Goal: Task Accomplishment & Management: Use online tool/utility

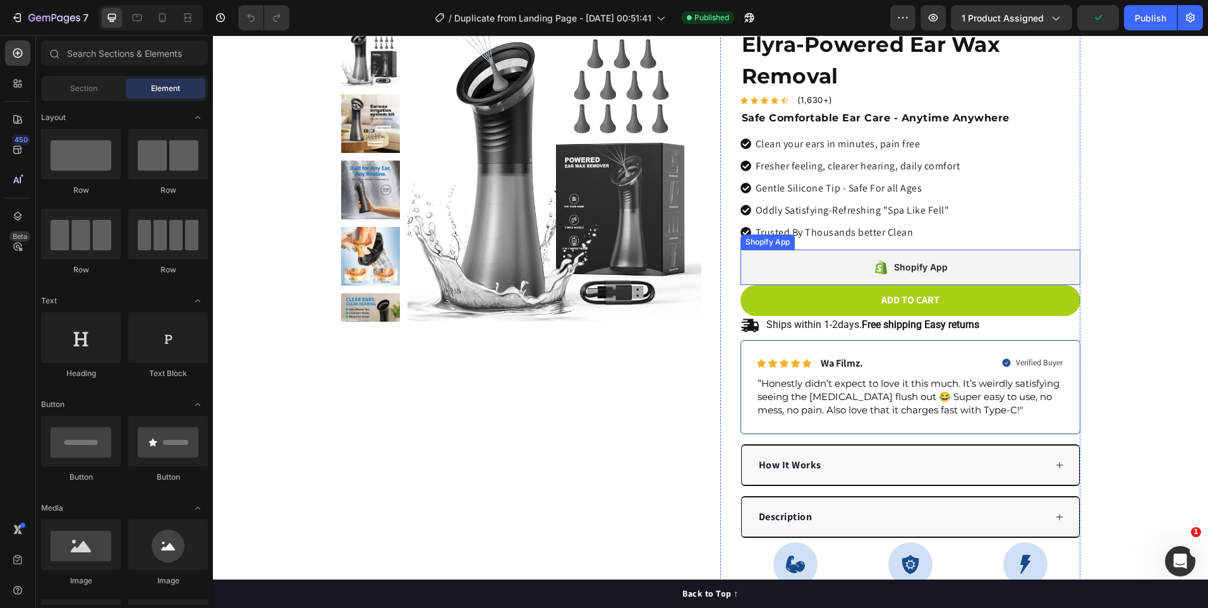
scroll to position [126, 0]
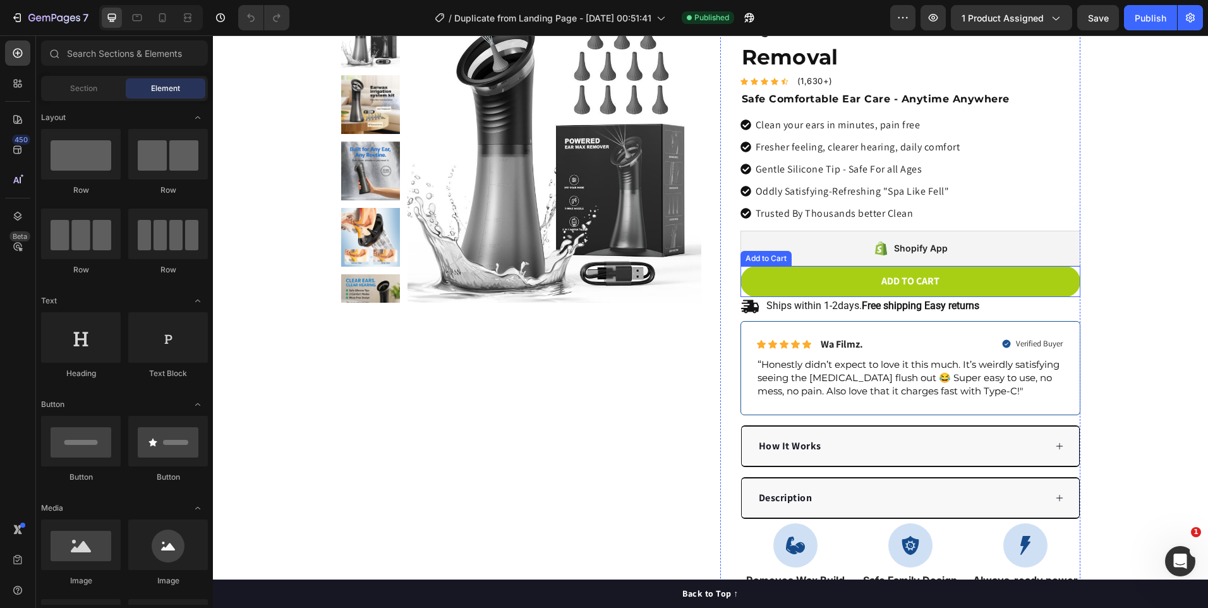
click at [1016, 289] on button "Add to cart" at bounding box center [910, 281] width 340 height 31
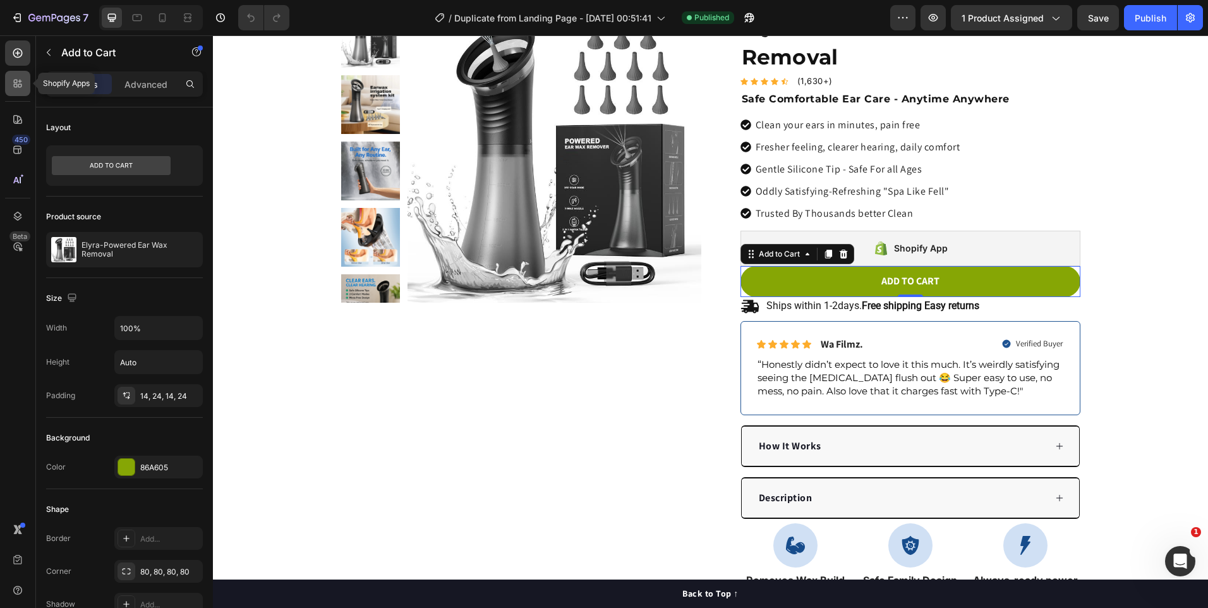
click at [22, 95] on div at bounding box center [17, 83] width 25 height 25
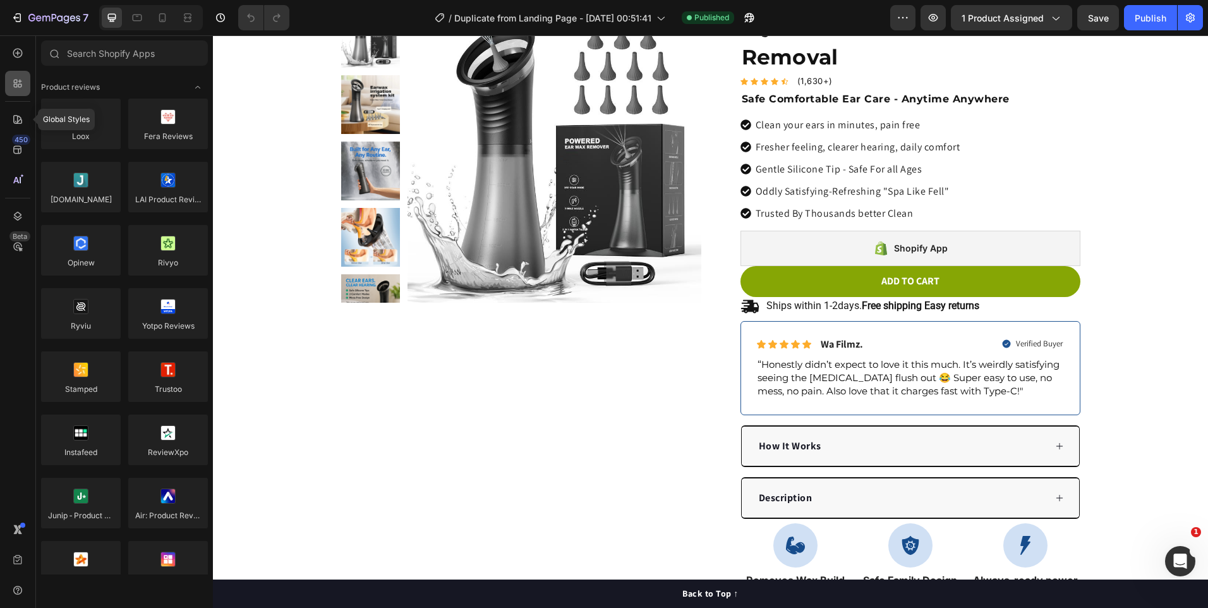
drag, startPoint x: 16, startPoint y: 111, endPoint x: 16, endPoint y: 95, distance: 16.4
click at [16, 111] on div at bounding box center [17, 119] width 25 height 25
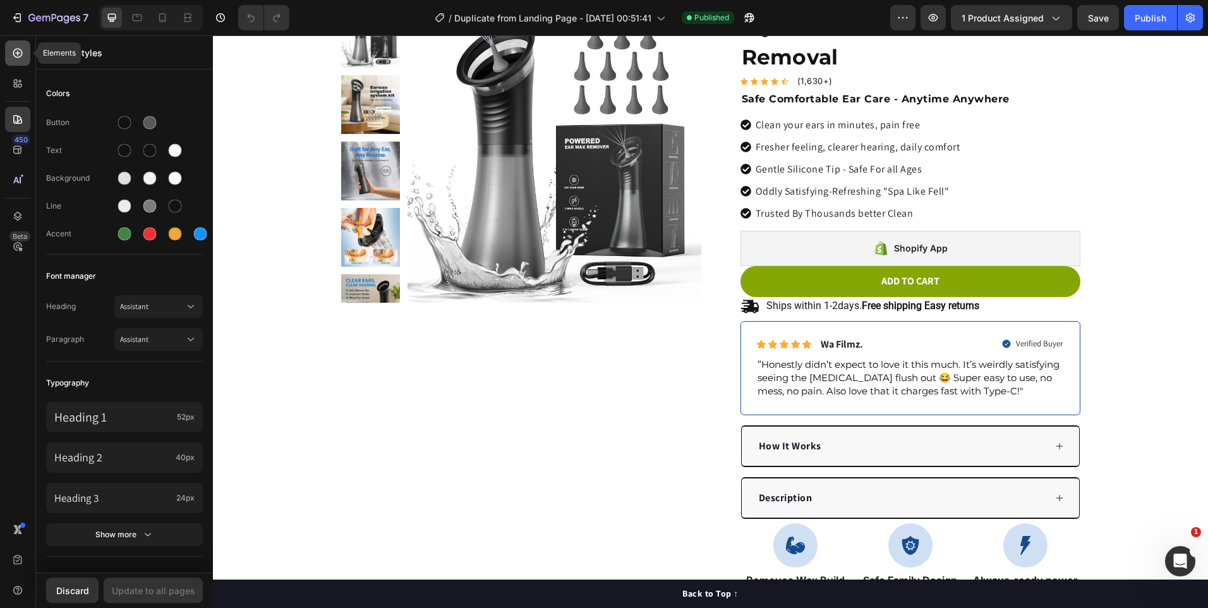
click at [18, 59] on div at bounding box center [17, 52] width 25 height 25
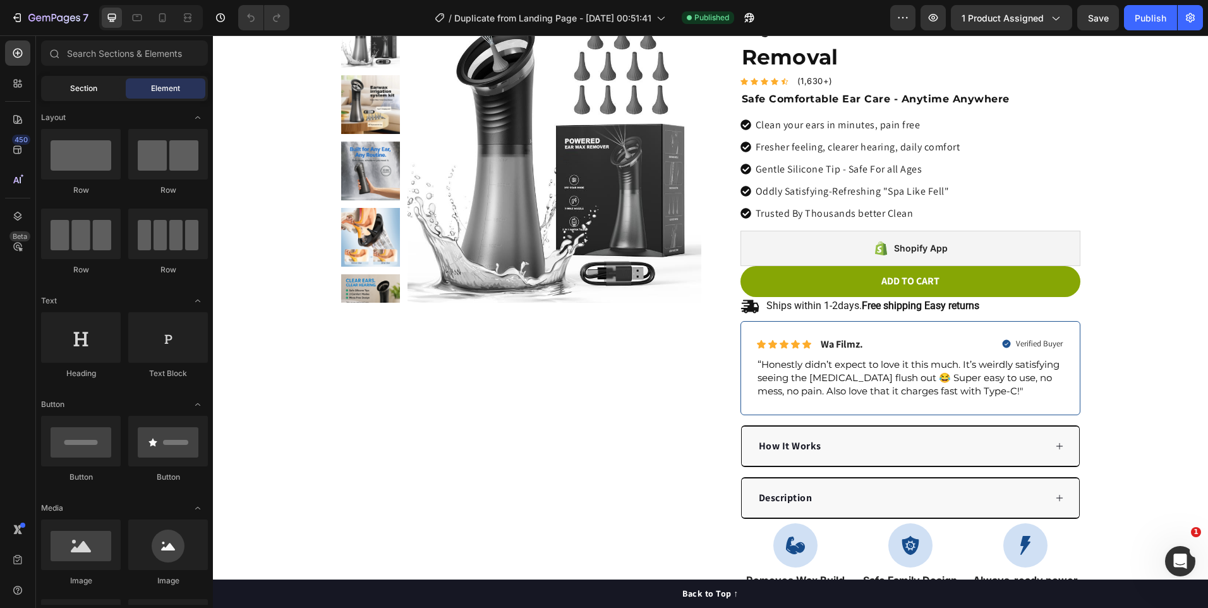
click at [102, 83] on div "Section" at bounding box center [84, 88] width 80 height 20
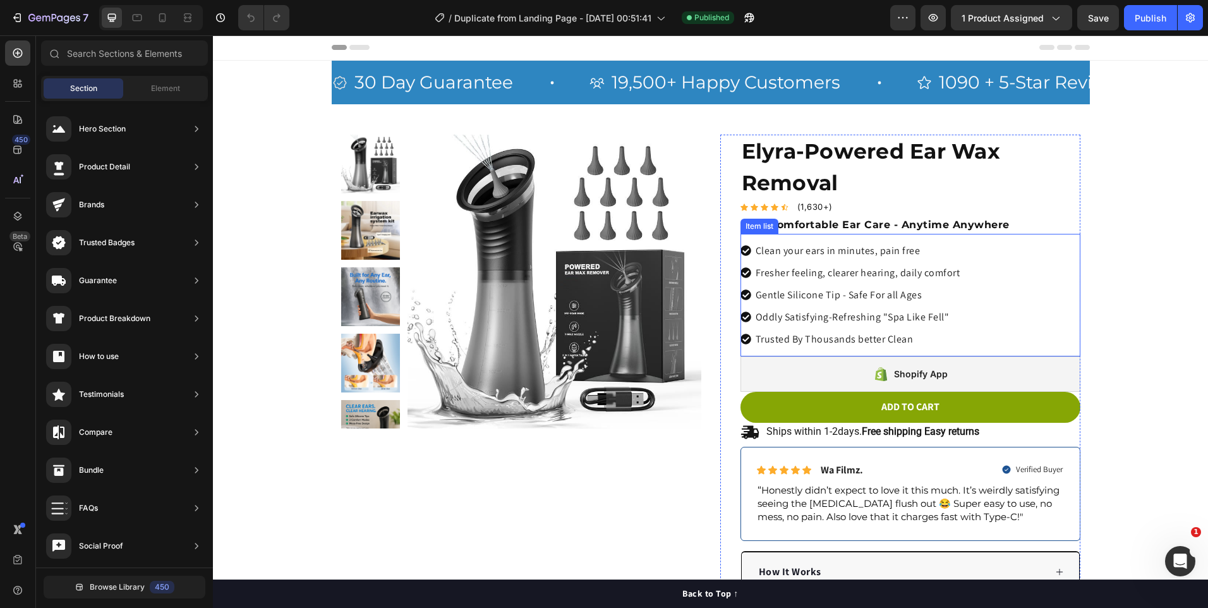
scroll to position [0, 0]
click at [1016, 9] on button "1 product assigned" at bounding box center [1011, 17] width 121 height 25
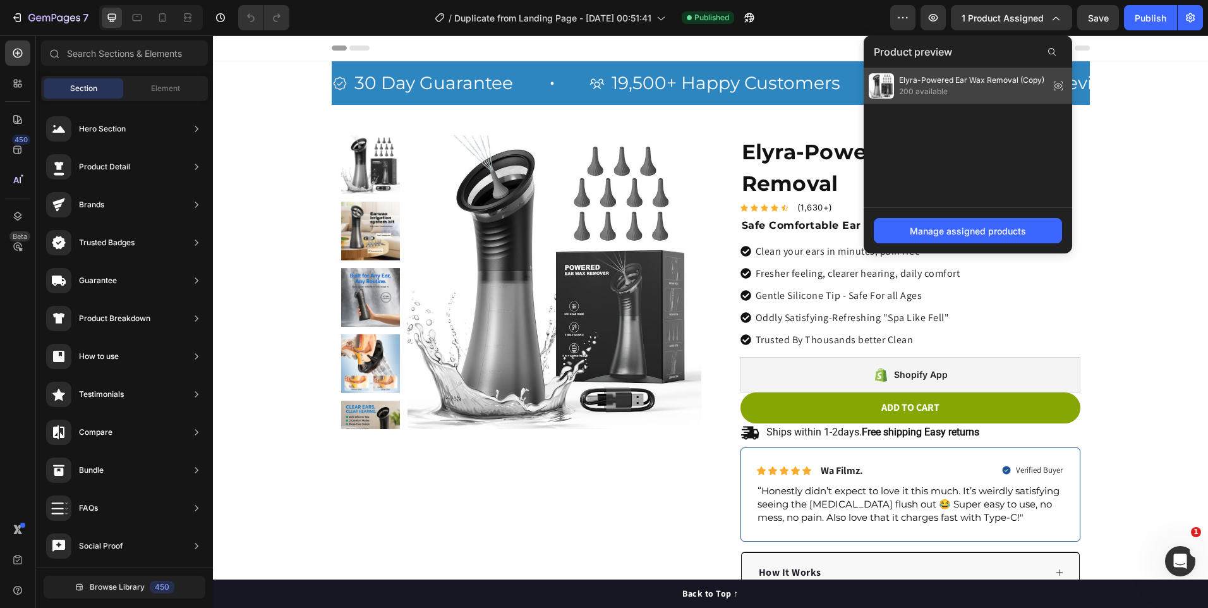
click at [1057, 88] on icon at bounding box center [1058, 85] width 8 height 5
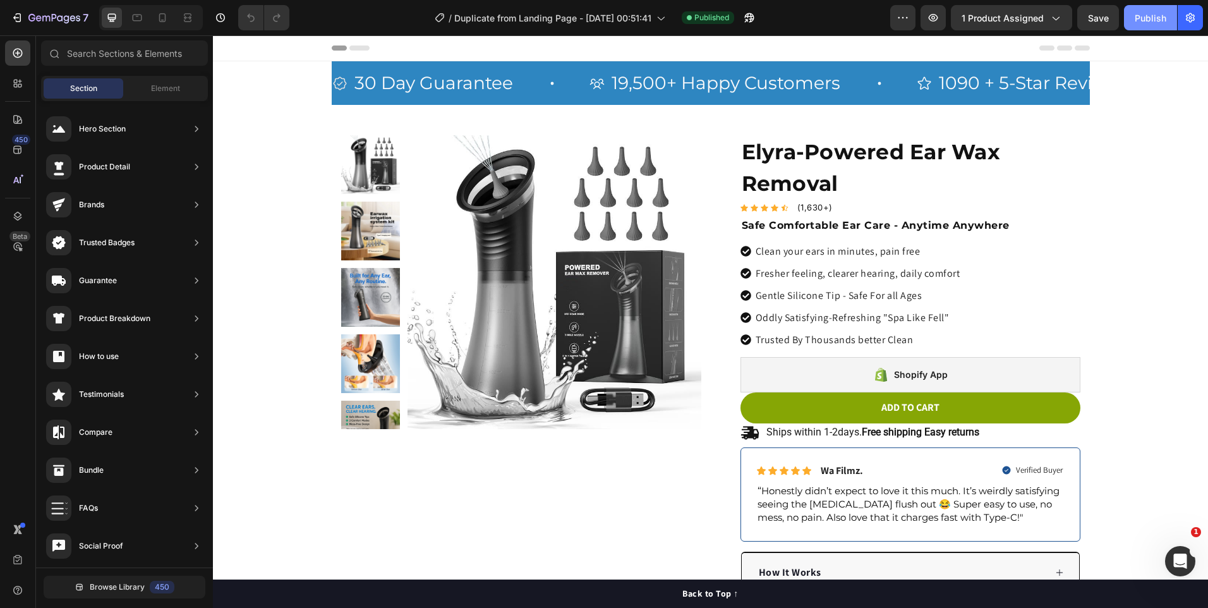
click at [1144, 22] on div "Publish" at bounding box center [1150, 17] width 32 height 13
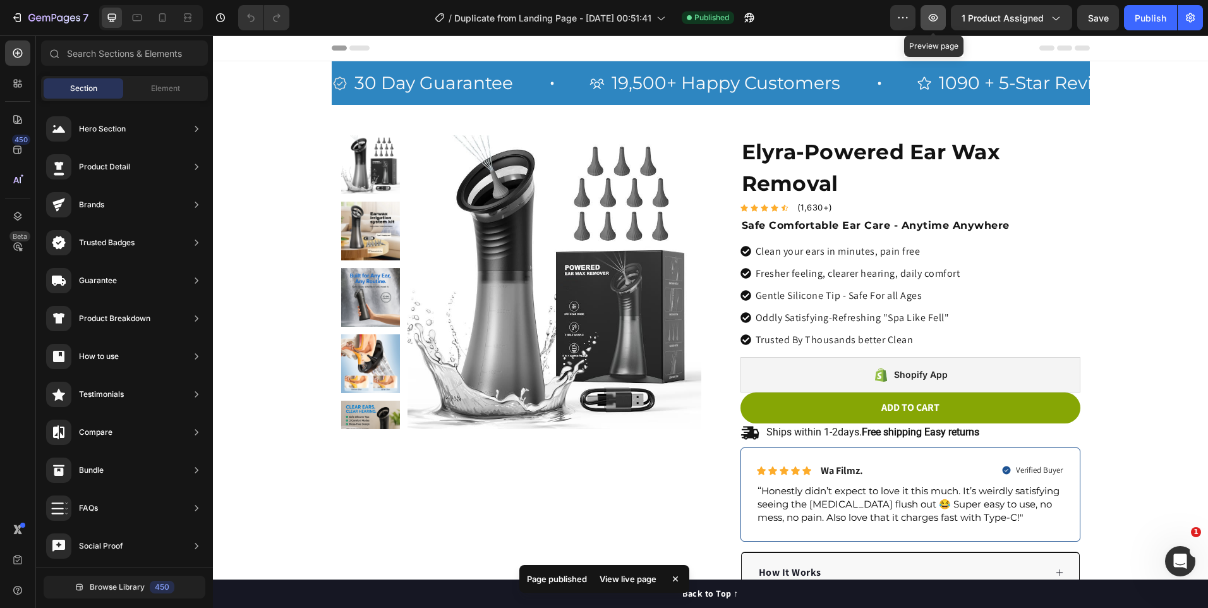
click at [937, 19] on icon "button" at bounding box center [933, 17] width 13 height 13
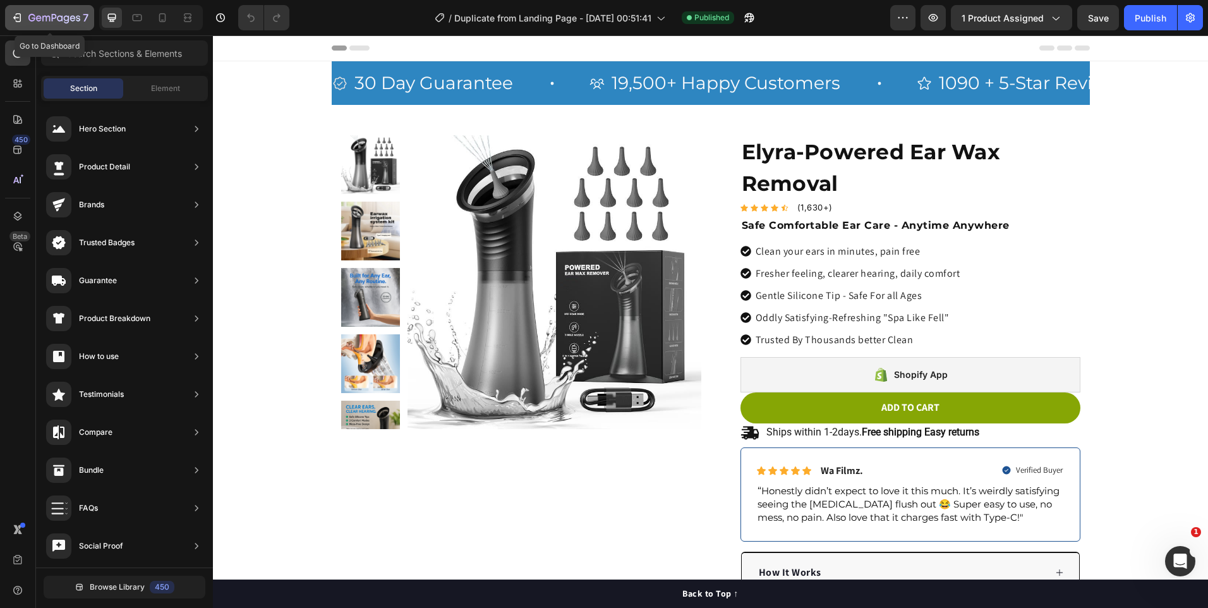
click at [6, 15] on button "7" at bounding box center [49, 17] width 89 height 25
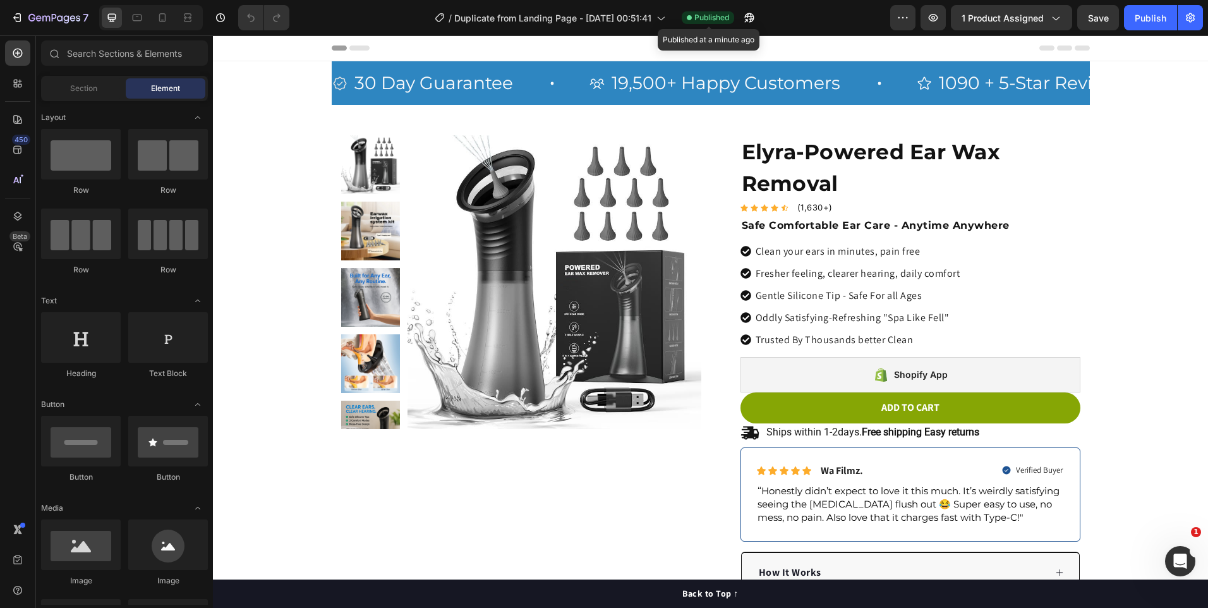
click at [703, 22] on span "Published" at bounding box center [711, 17] width 35 height 11
click at [1203, 18] on div "7 / Duplicate from Landing Page - Aug 11, 00:51:41 Published Preview 1 product …" at bounding box center [604, 18] width 1208 height 36
click at [1192, 18] on icon "button" at bounding box center [1190, 17] width 9 height 9
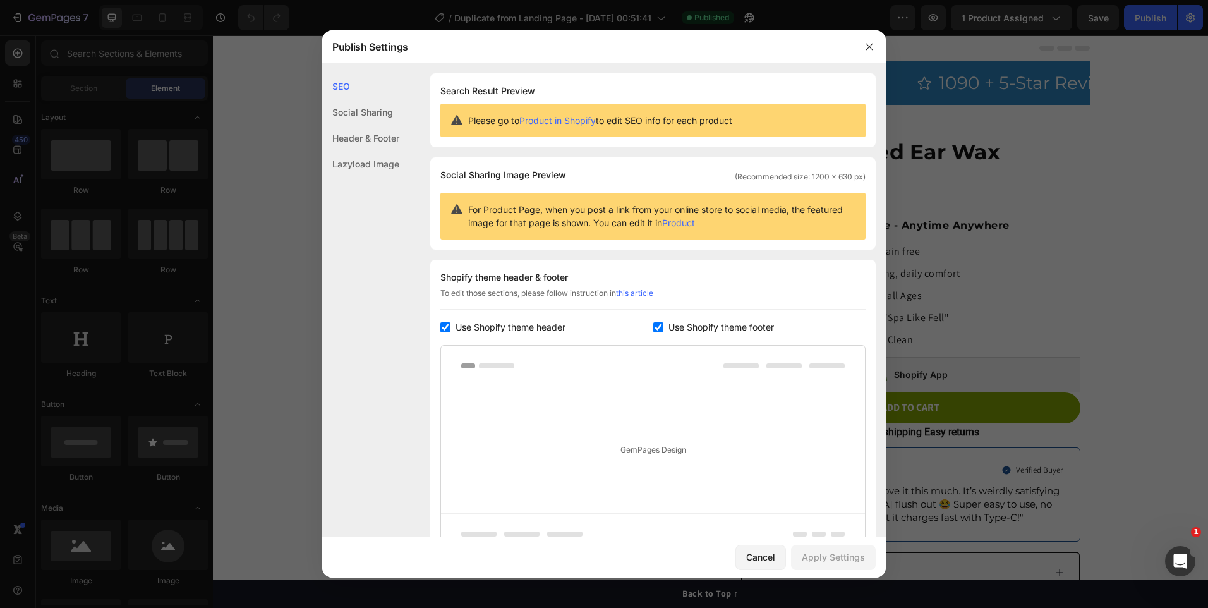
click at [1021, 131] on div at bounding box center [604, 304] width 1208 height 608
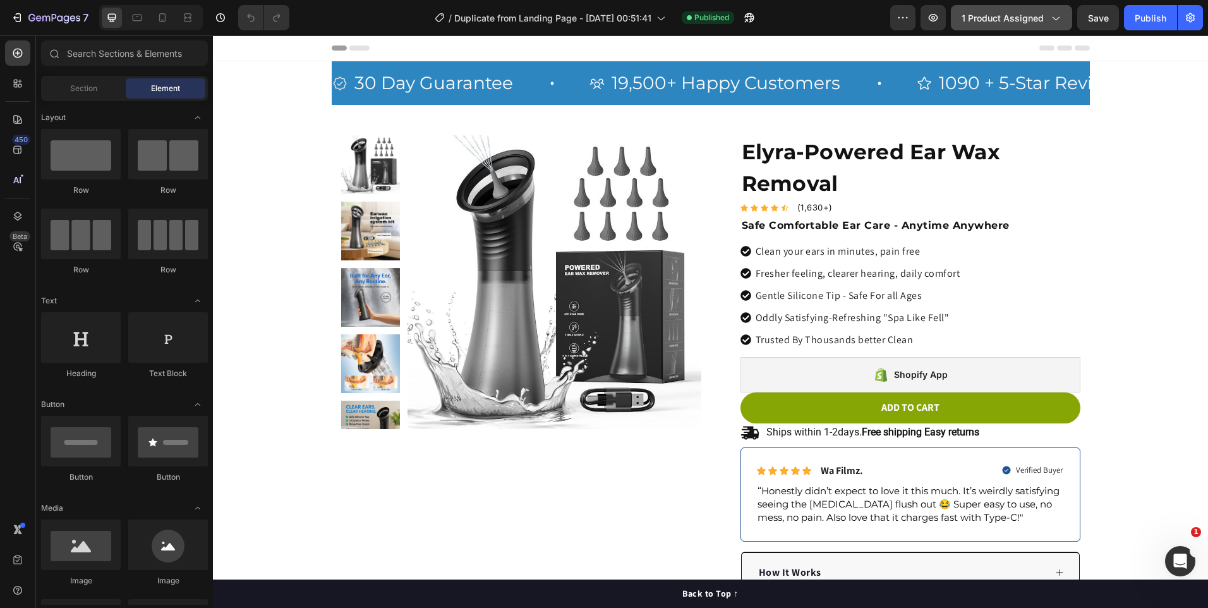
click at [1007, 14] on span "1 product assigned" at bounding box center [1002, 17] width 82 height 13
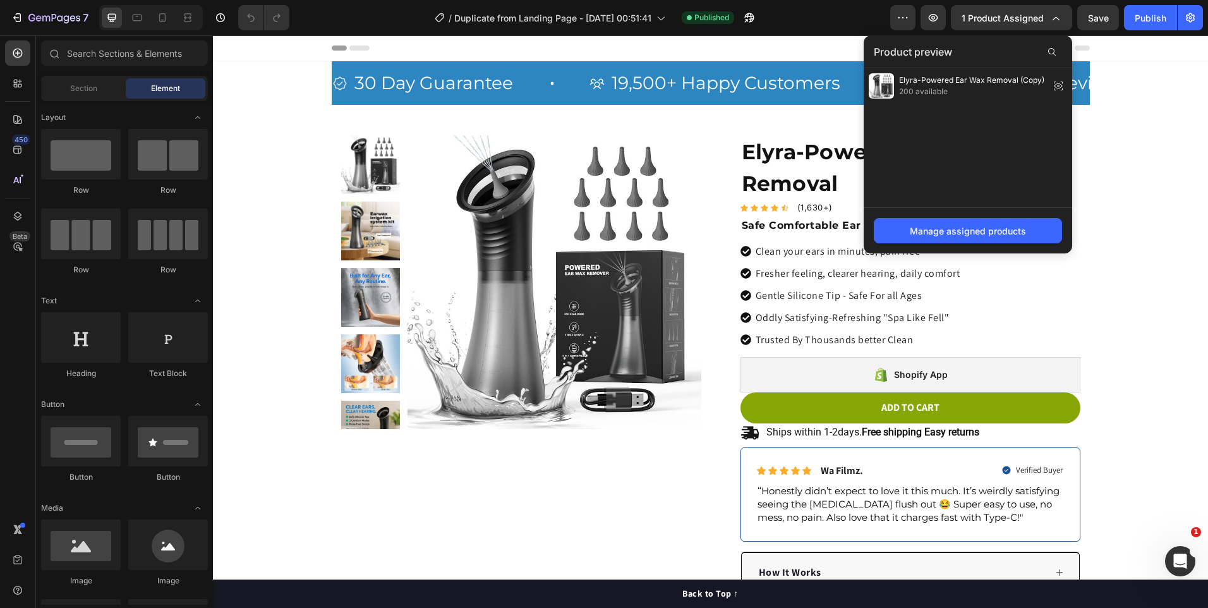
click at [878, 28] on div "/ Duplicate from Landing Page - Aug 11, 00:51:41 Published" at bounding box center [594, 17] width 591 height 25
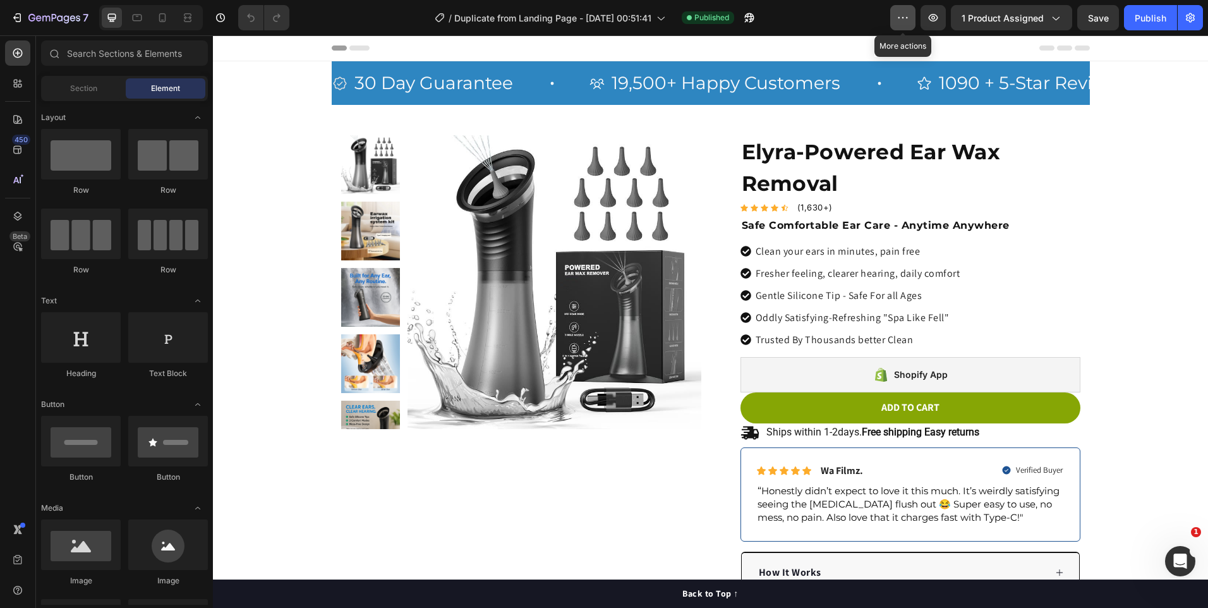
click at [915, 15] on button "button" at bounding box center [902, 17] width 25 height 25
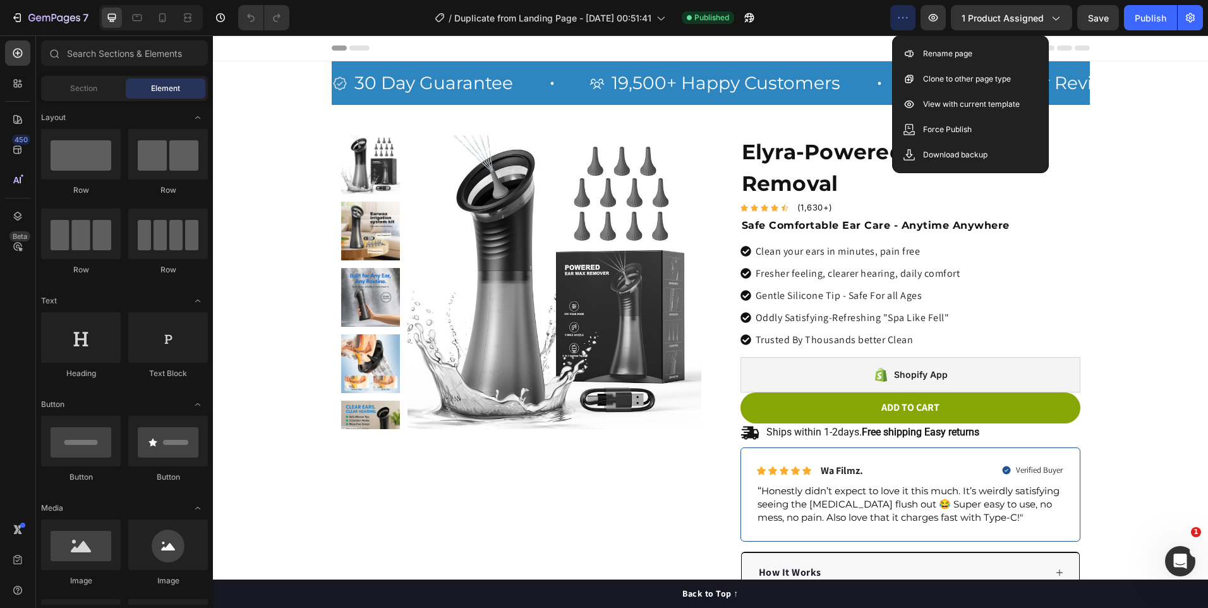
click at [858, 51] on div "Header" at bounding box center [711, 47] width 758 height 25
click at [699, 15] on span "Published" at bounding box center [711, 17] width 35 height 11
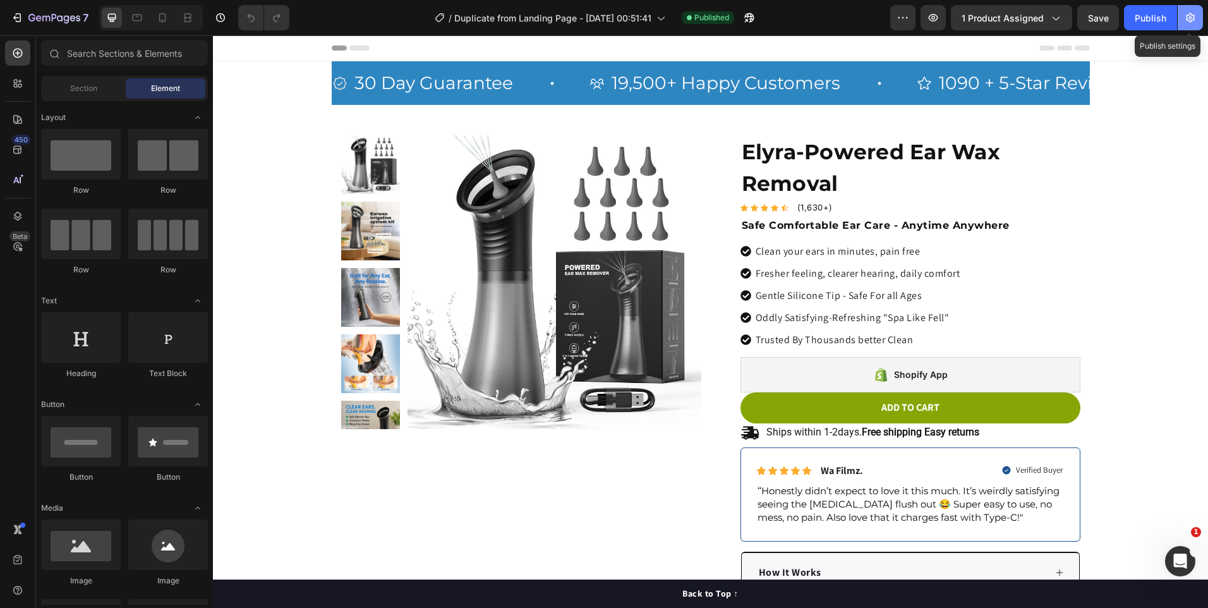
click at [1189, 17] on icon "button" at bounding box center [1190, 17] width 13 height 13
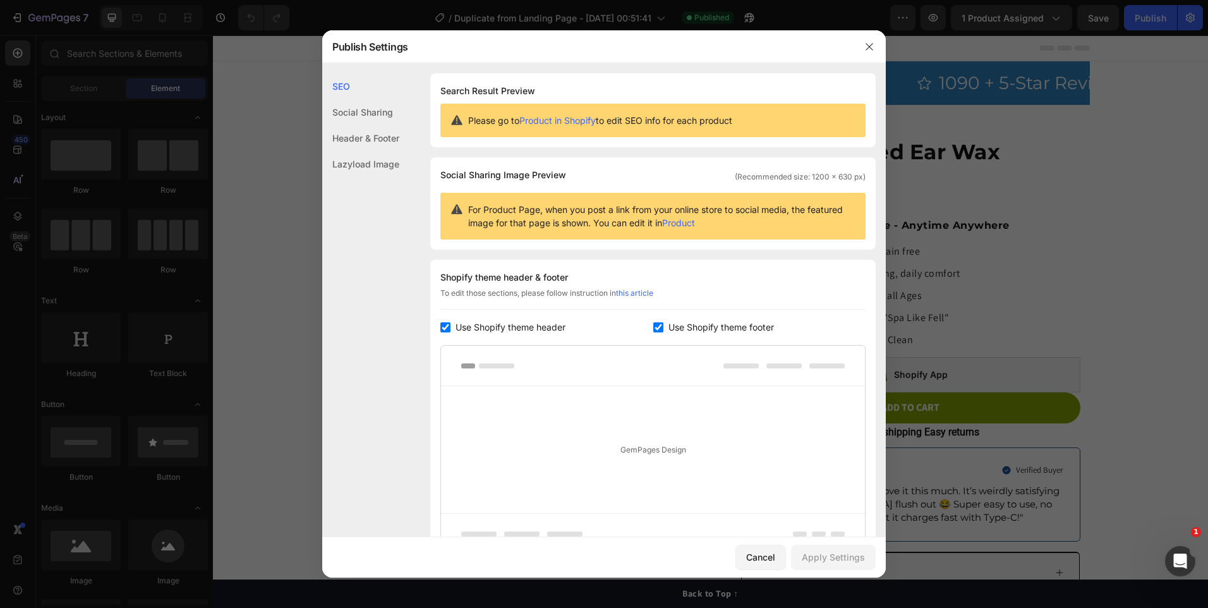
drag, startPoint x: 1014, startPoint y: 63, endPoint x: 913, endPoint y: 3, distance: 117.9
click at [1014, 63] on div at bounding box center [604, 304] width 1208 height 608
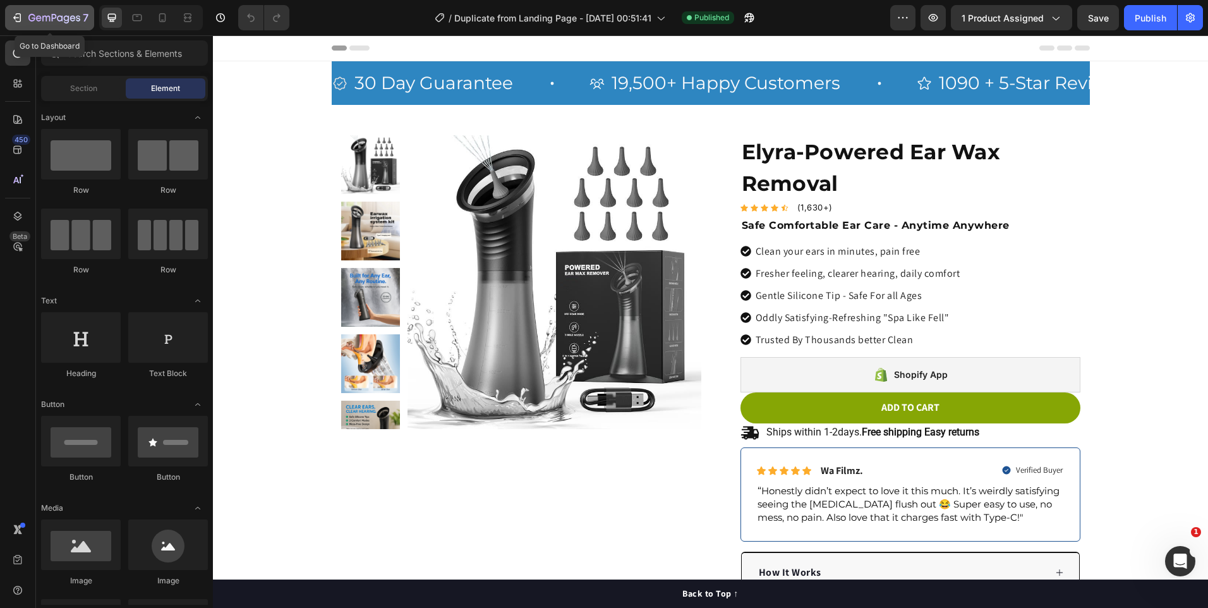
drag, startPoint x: 54, startPoint y: 28, endPoint x: 55, endPoint y: 16, distance: 12.1
click at [54, 27] on button "7" at bounding box center [49, 17] width 89 height 25
click at [1042, 23] on span "1 product assigned" at bounding box center [1002, 17] width 82 height 13
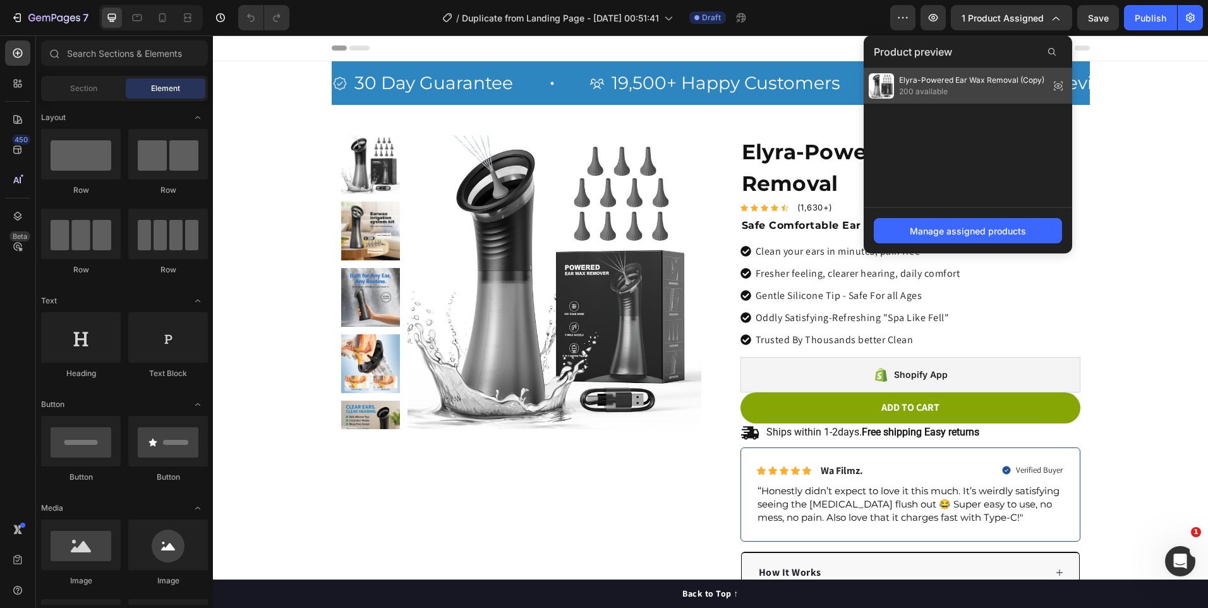
click at [966, 78] on span "Elyra-Powered Ear Wax Removal (Copy)" at bounding box center [971, 80] width 145 height 11
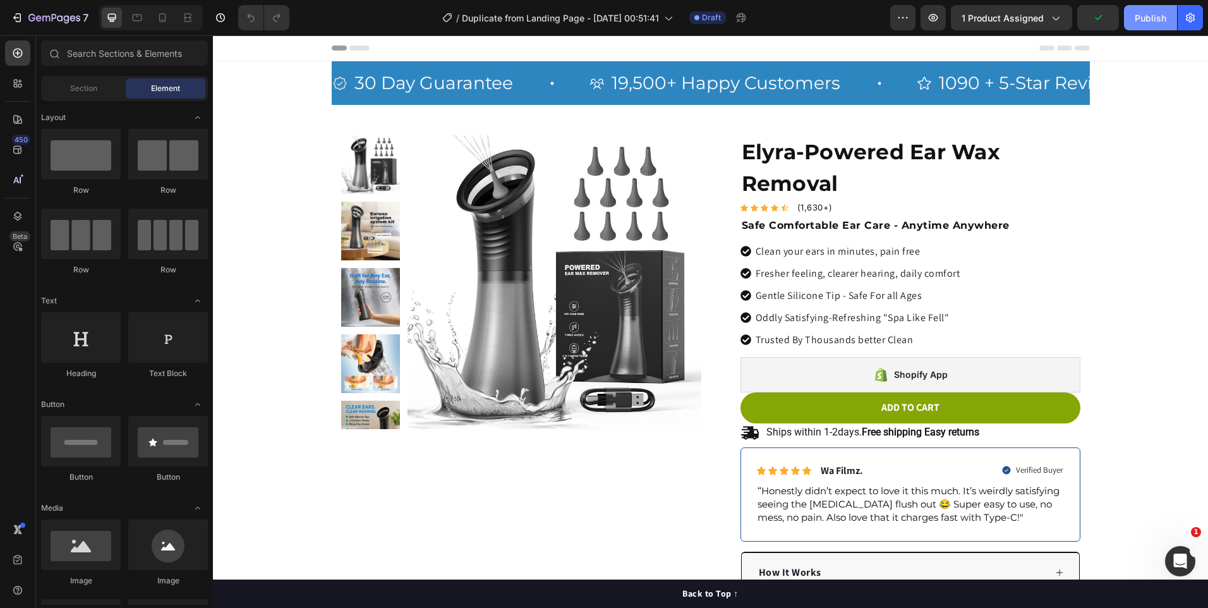
click at [1138, 11] on div "Publish" at bounding box center [1150, 17] width 32 height 13
click at [750, 9] on button "button" at bounding box center [748, 17] width 25 height 25
